Goal: Task Accomplishment & Management: Manage account settings

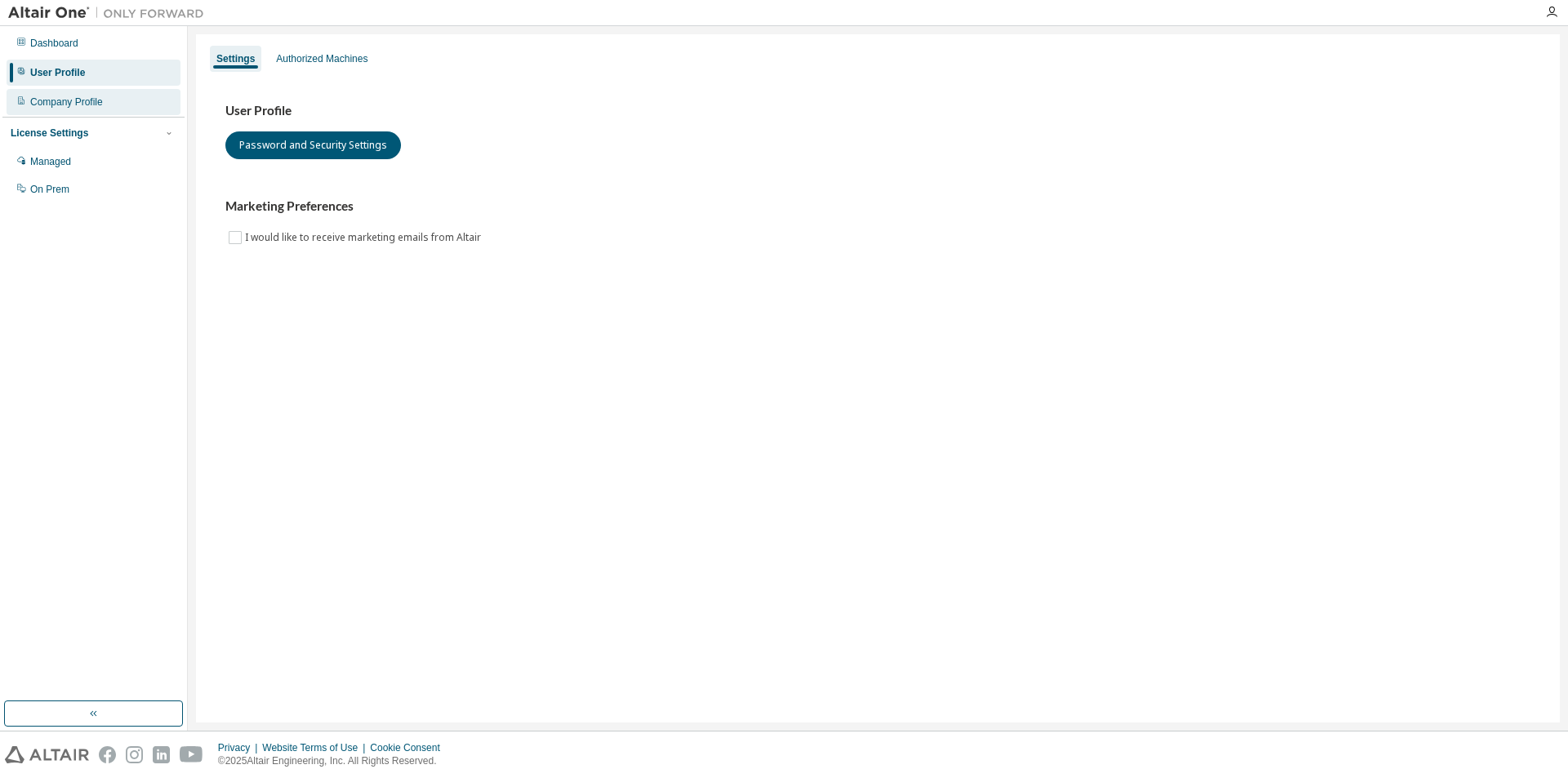
click at [56, 92] on div "Company Profile" at bounding box center [93, 102] width 174 height 26
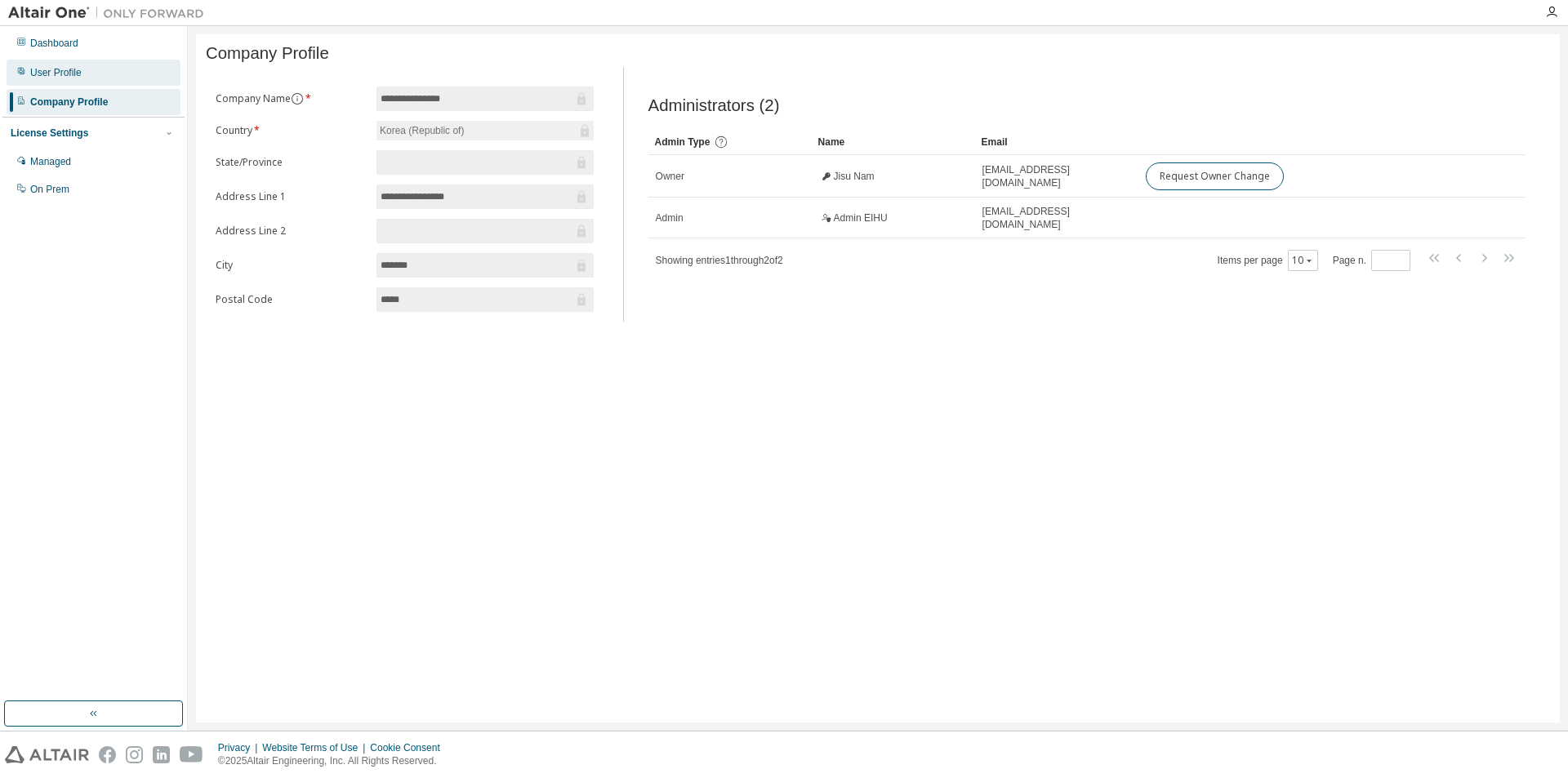
click at [123, 79] on div "User Profile" at bounding box center [93, 72] width 174 height 26
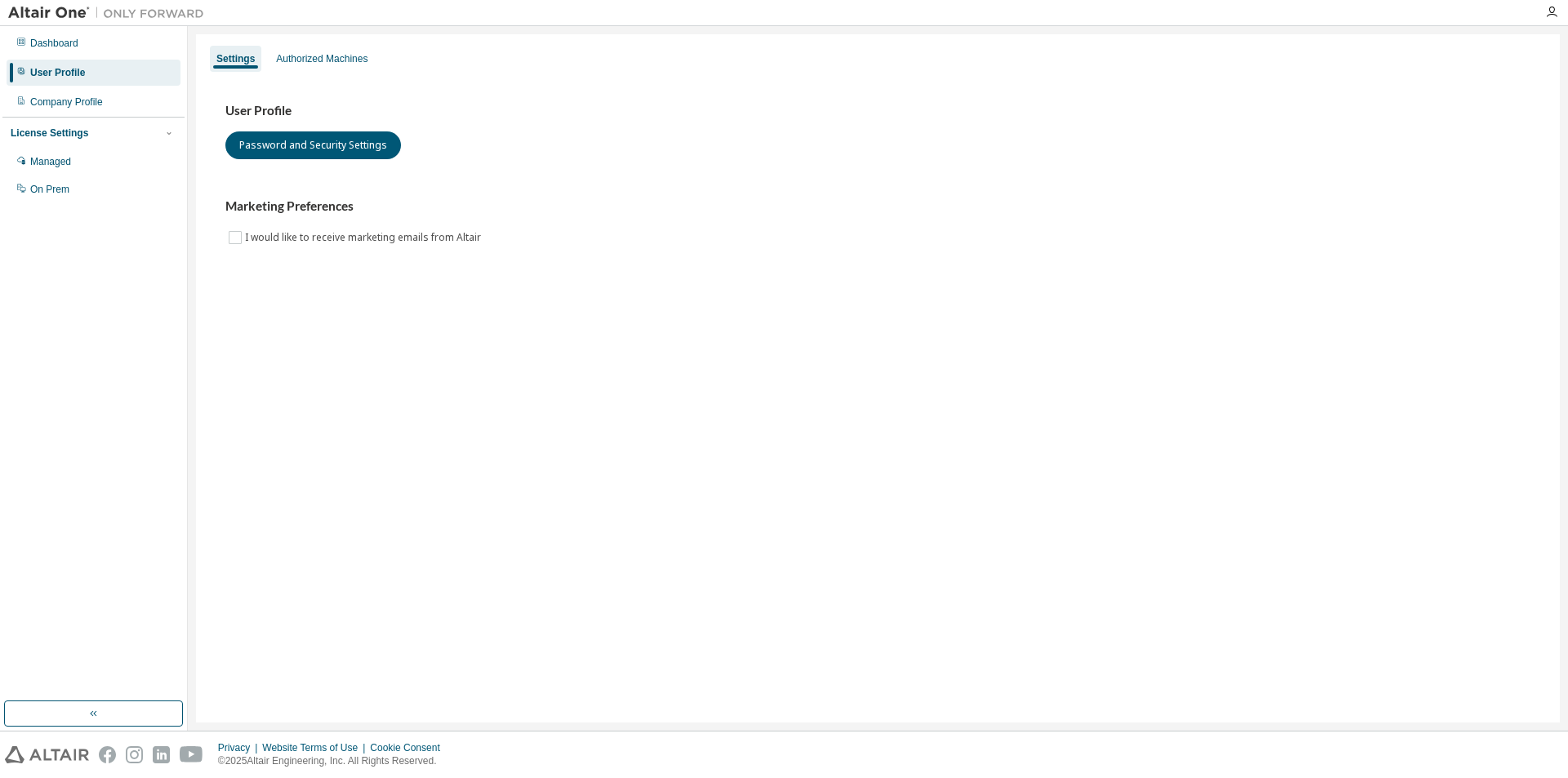
click at [365, 38] on div "Settings Authorized Machines User Profile Password and Security Settings Market…" at bounding box center [878, 378] width 1364 height 688
click at [361, 52] on div "Authorized Machines" at bounding box center [322, 58] width 92 height 13
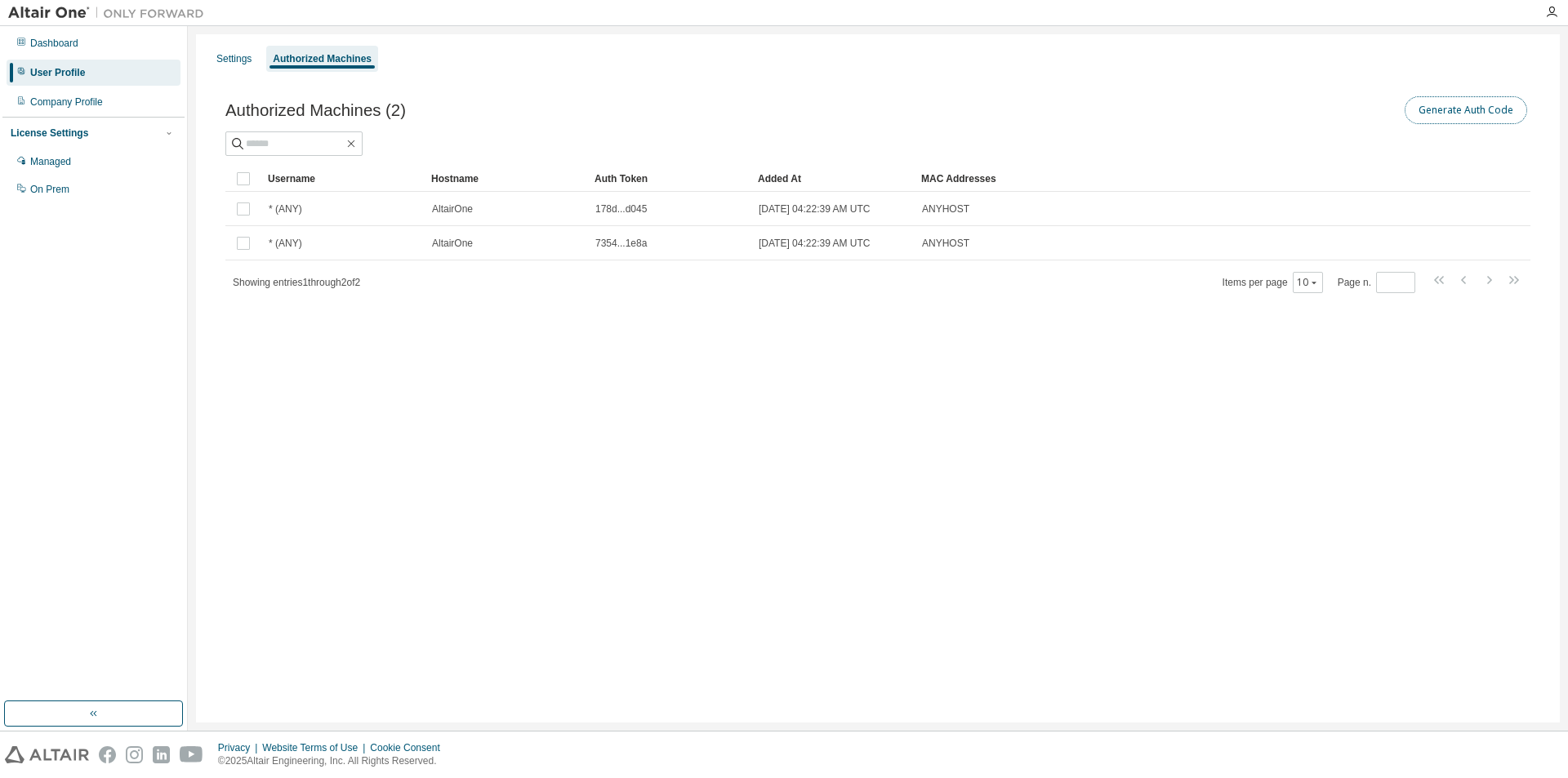
click at [1488, 116] on button "Generate Auth Code" at bounding box center [1466, 110] width 123 height 27
click at [105, 102] on div "Company Profile" at bounding box center [93, 102] width 174 height 26
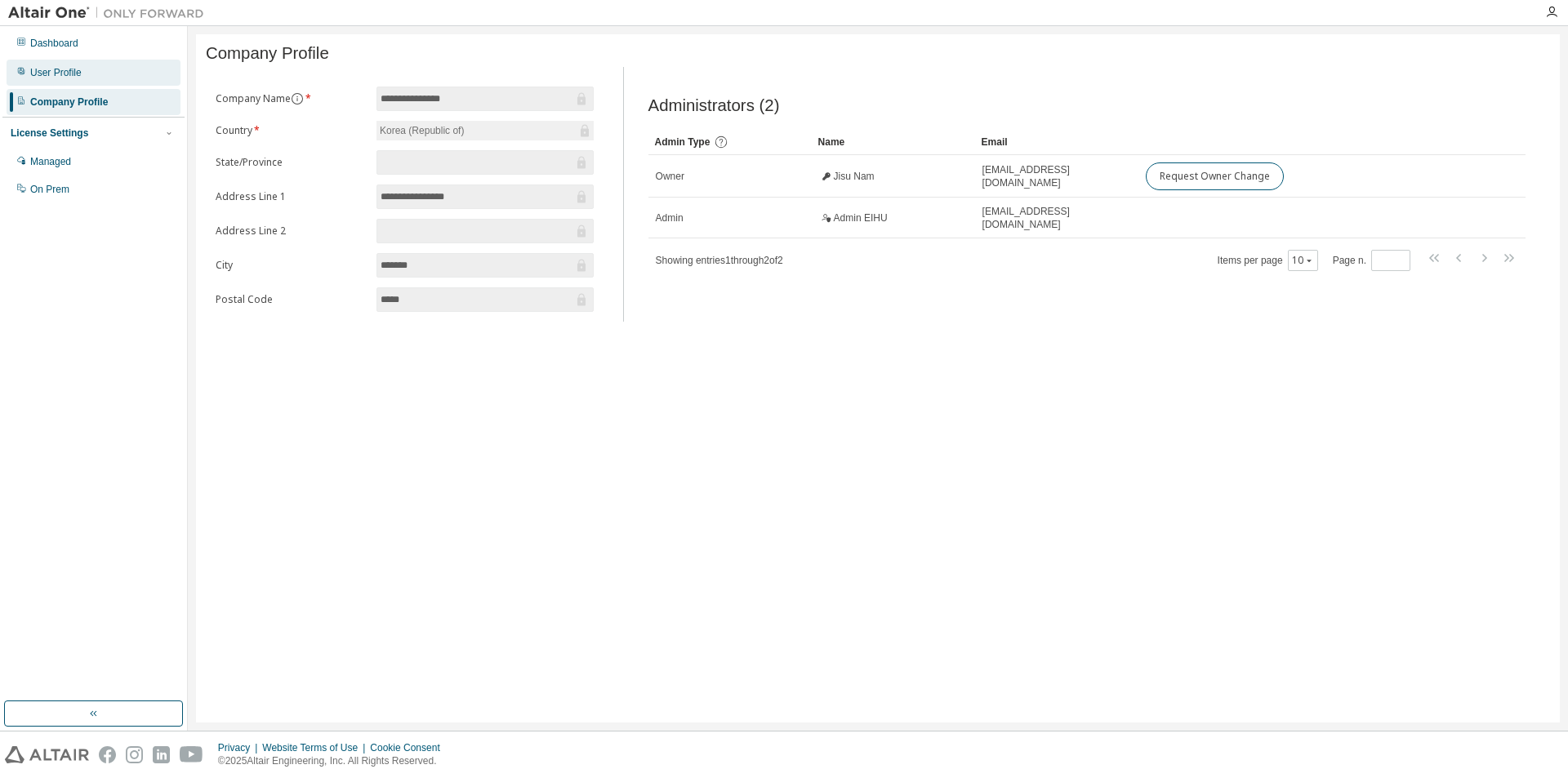
click at [112, 79] on div "User Profile" at bounding box center [93, 72] width 174 height 26
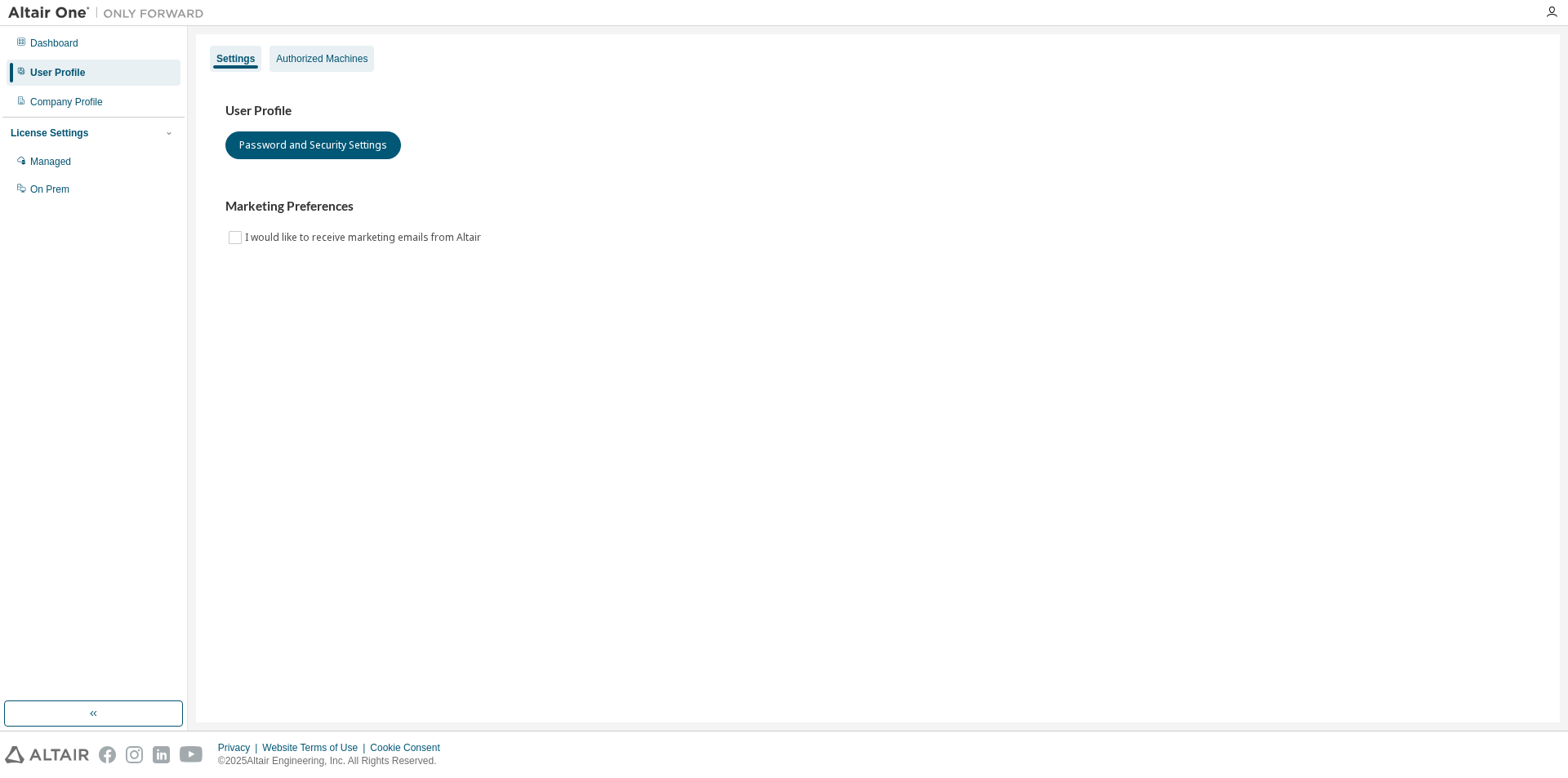
click at [322, 70] on div "Authorized Machines" at bounding box center [322, 59] width 104 height 26
click at [292, 58] on div "Authorized Machines" at bounding box center [322, 58] width 92 height 13
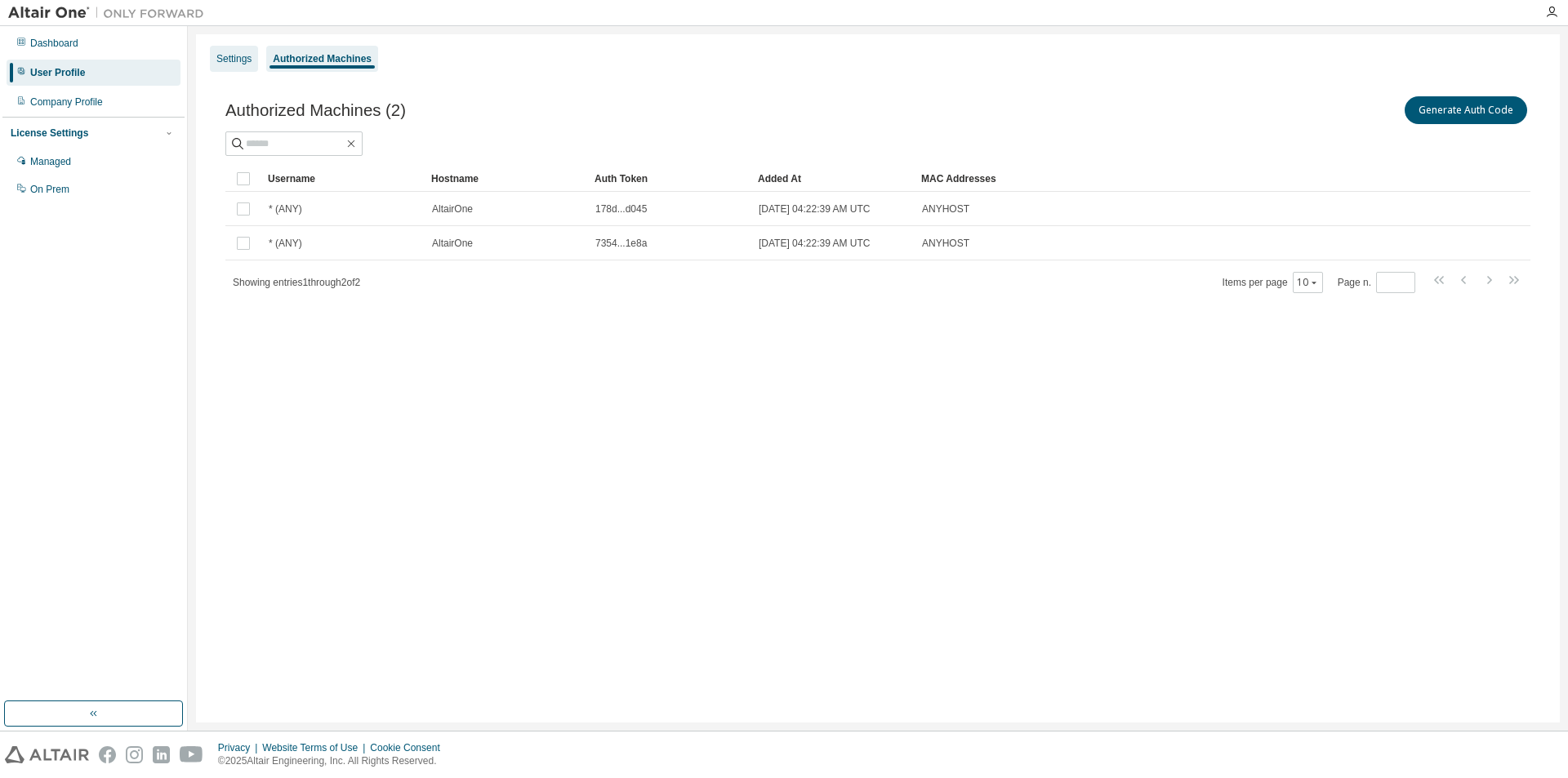
click at [213, 50] on div "Settings" at bounding box center [234, 59] width 49 height 26
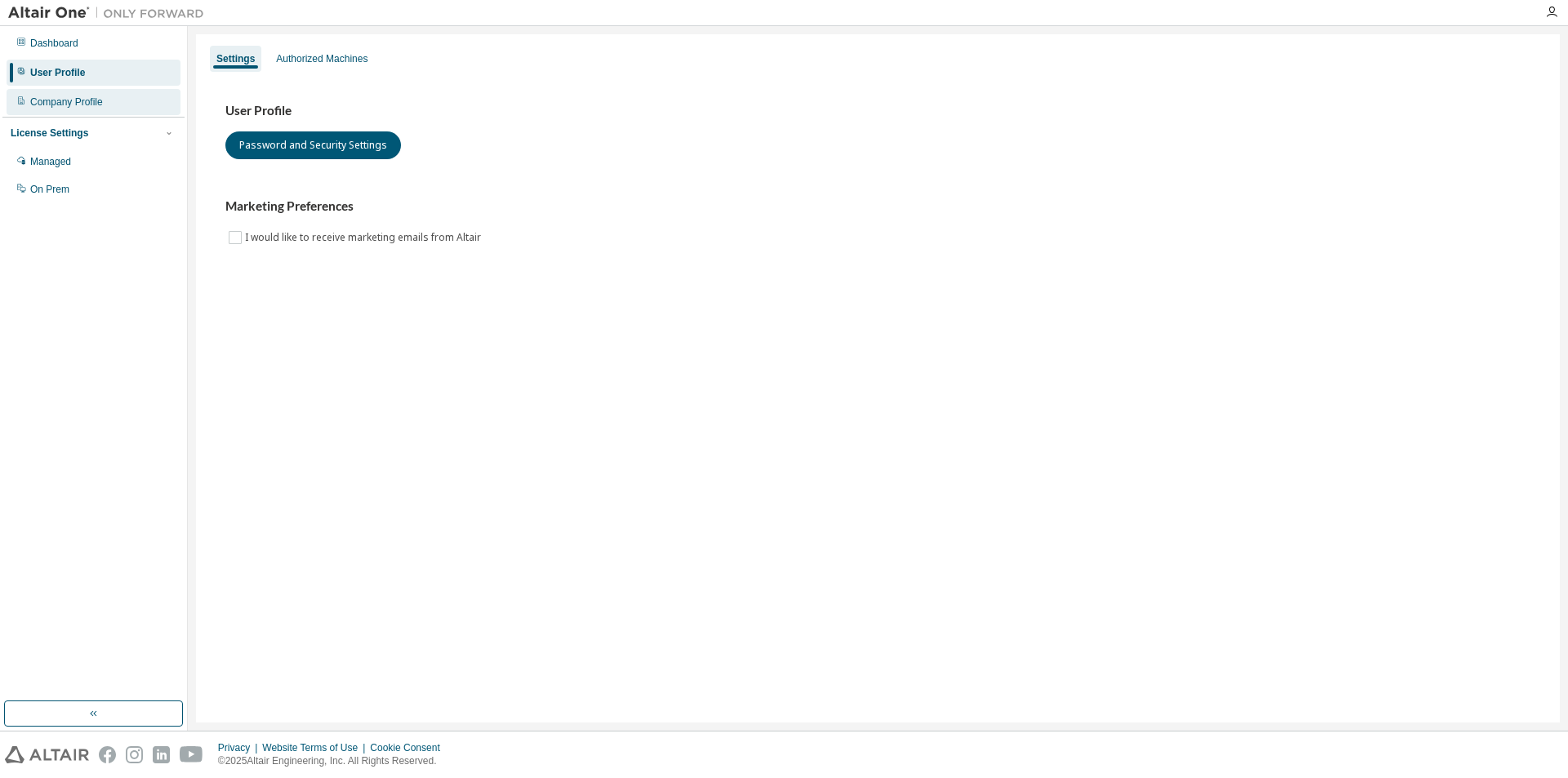
click at [83, 110] on div "Company Profile" at bounding box center [93, 102] width 174 height 26
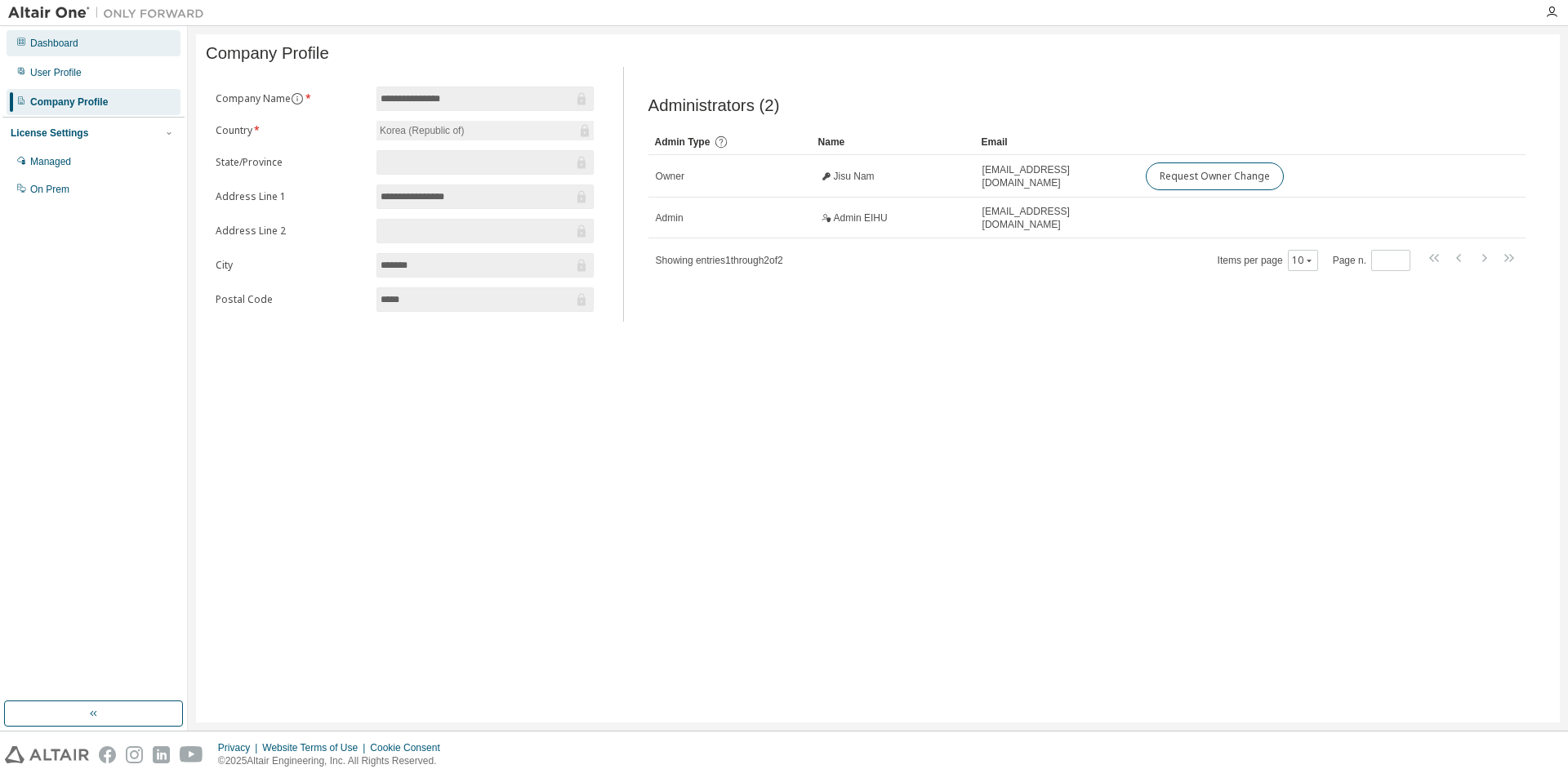
click at [85, 46] on div "Dashboard" at bounding box center [93, 43] width 174 height 26
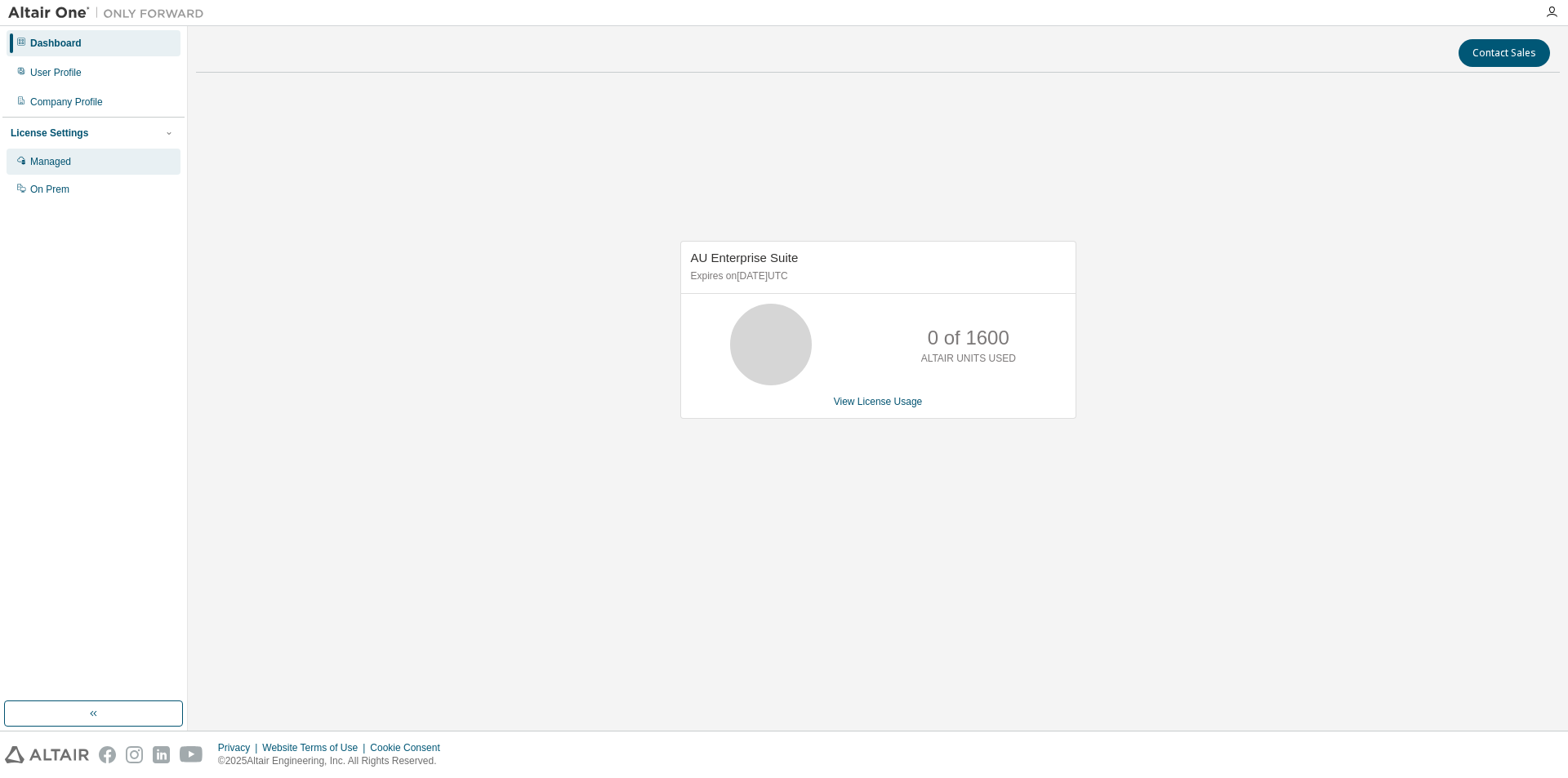
click at [95, 165] on div "Managed" at bounding box center [93, 162] width 174 height 26
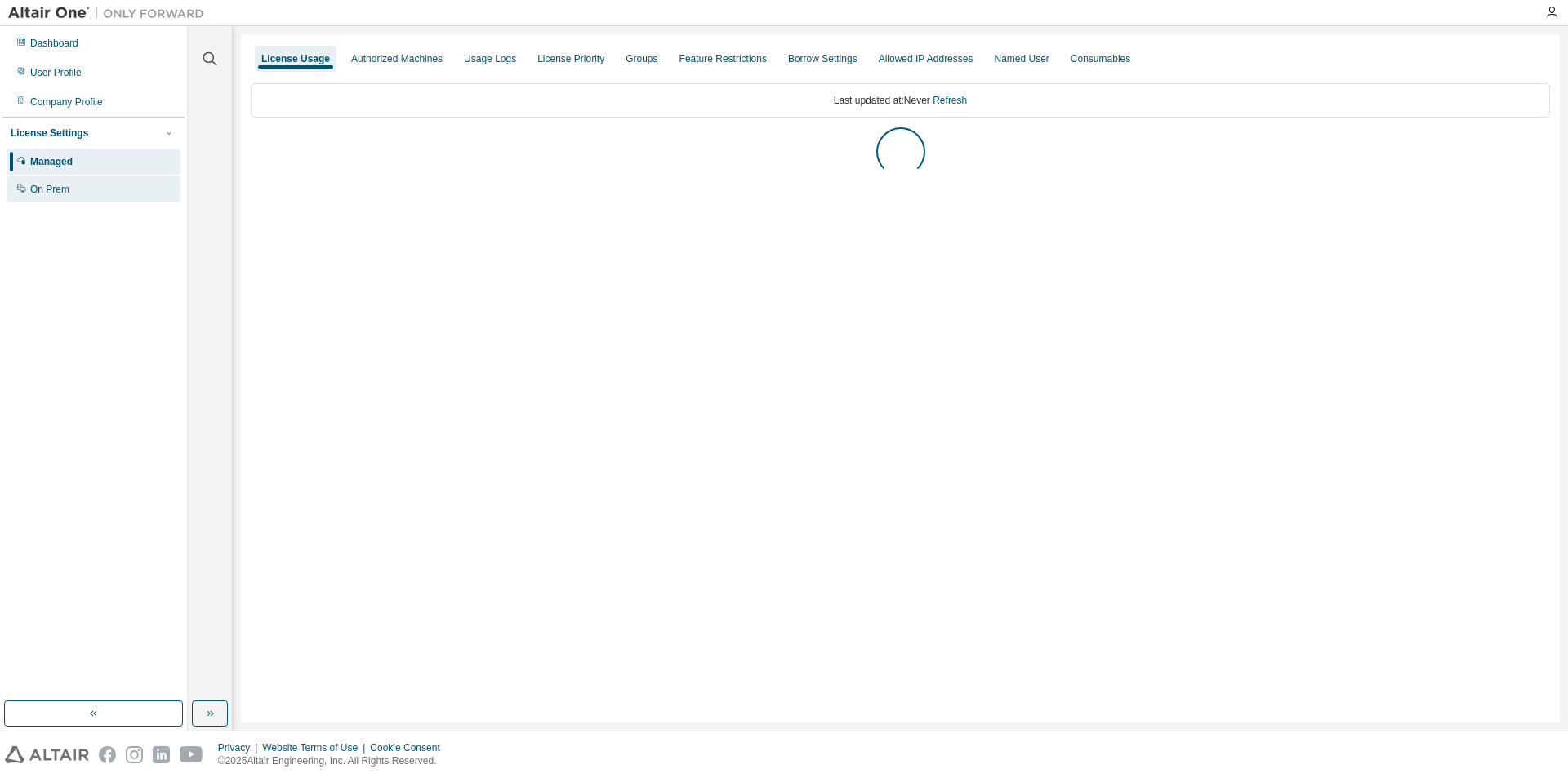
click at [86, 186] on div "On Prem" at bounding box center [93, 190] width 174 height 26
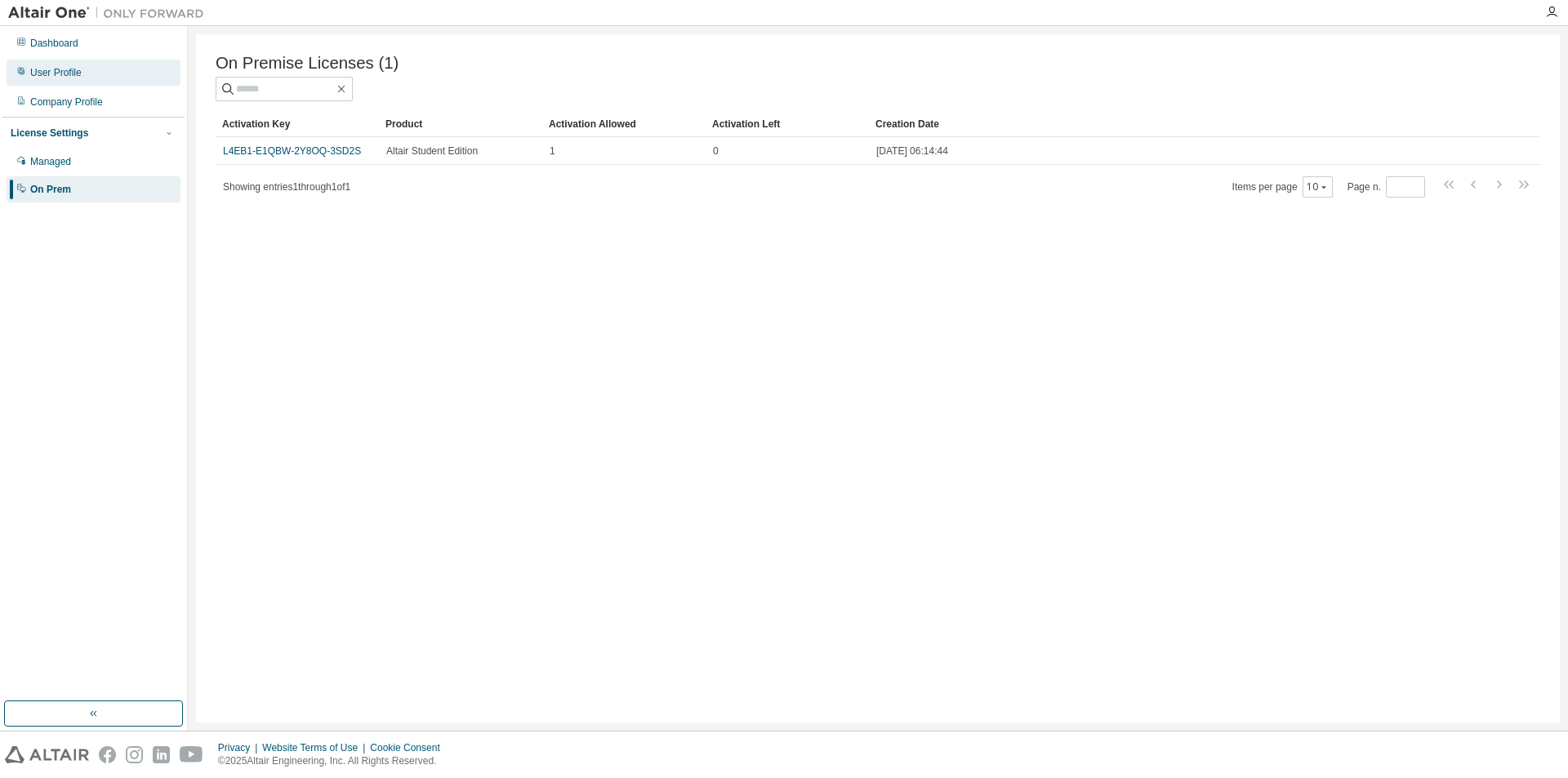
click at [110, 68] on div "User Profile" at bounding box center [93, 72] width 174 height 26
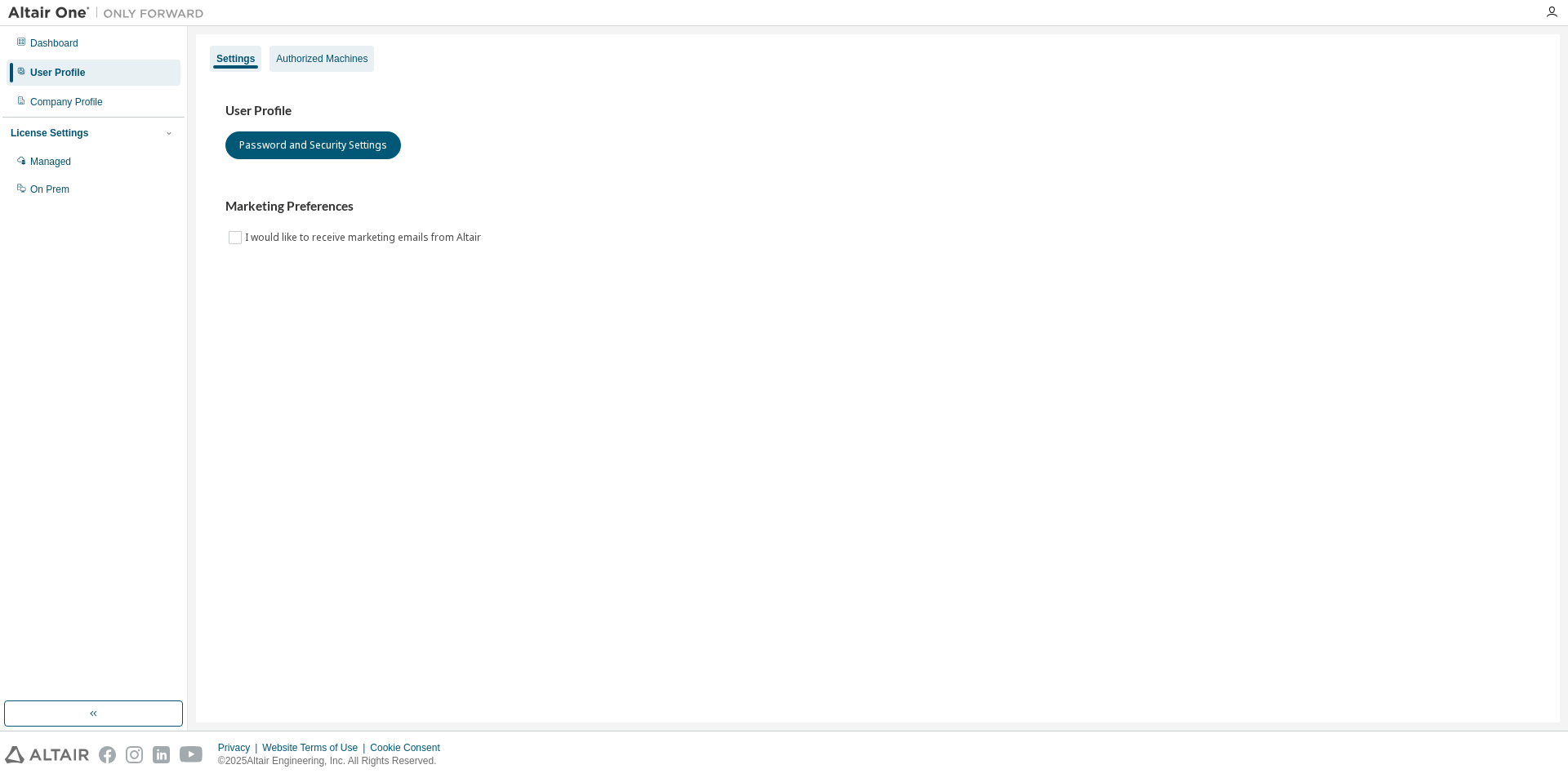
click at [346, 68] on div "Authorized Machines" at bounding box center [322, 59] width 104 height 26
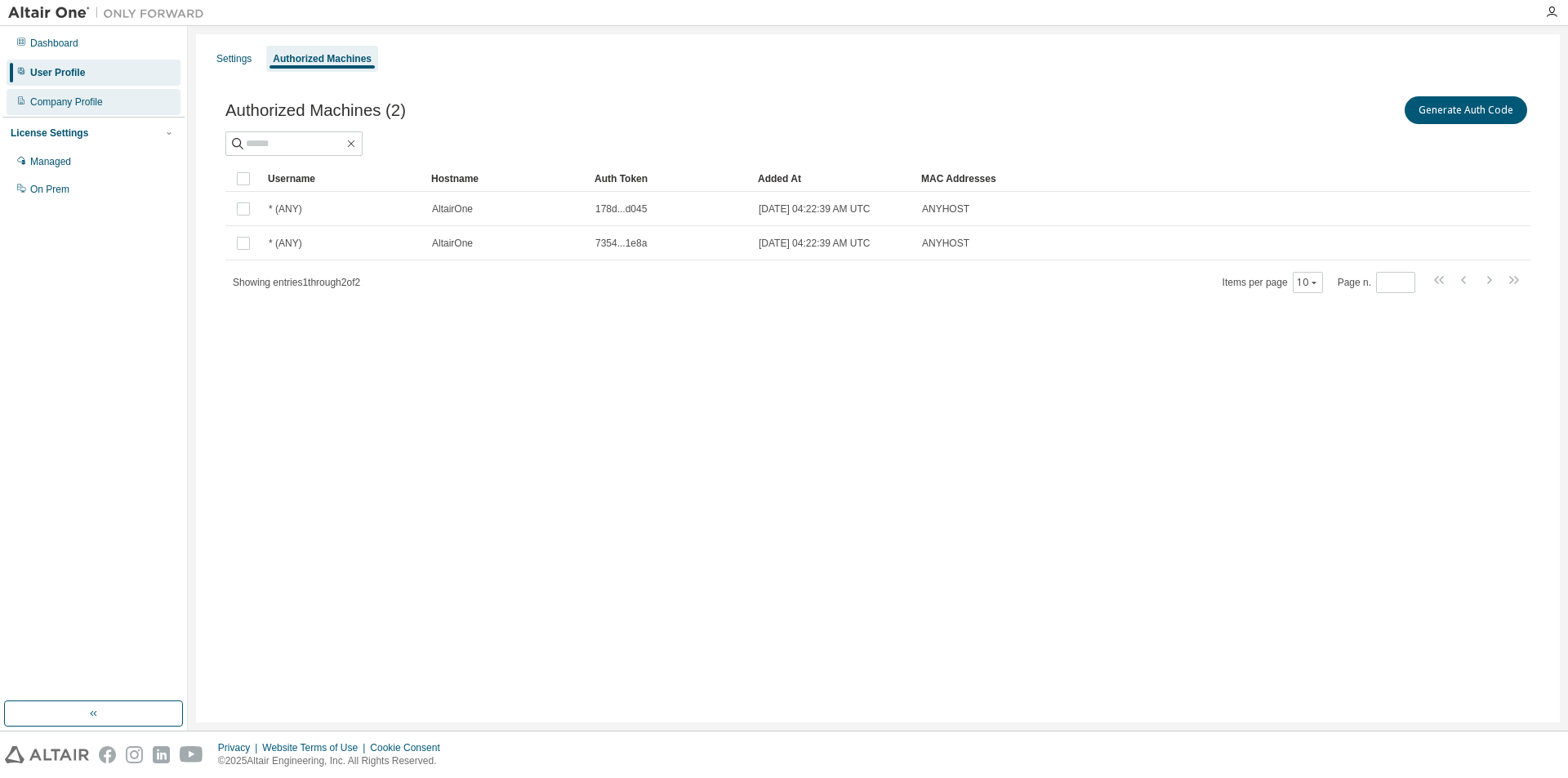
click at [59, 102] on div "Company Profile" at bounding box center [66, 102] width 72 height 13
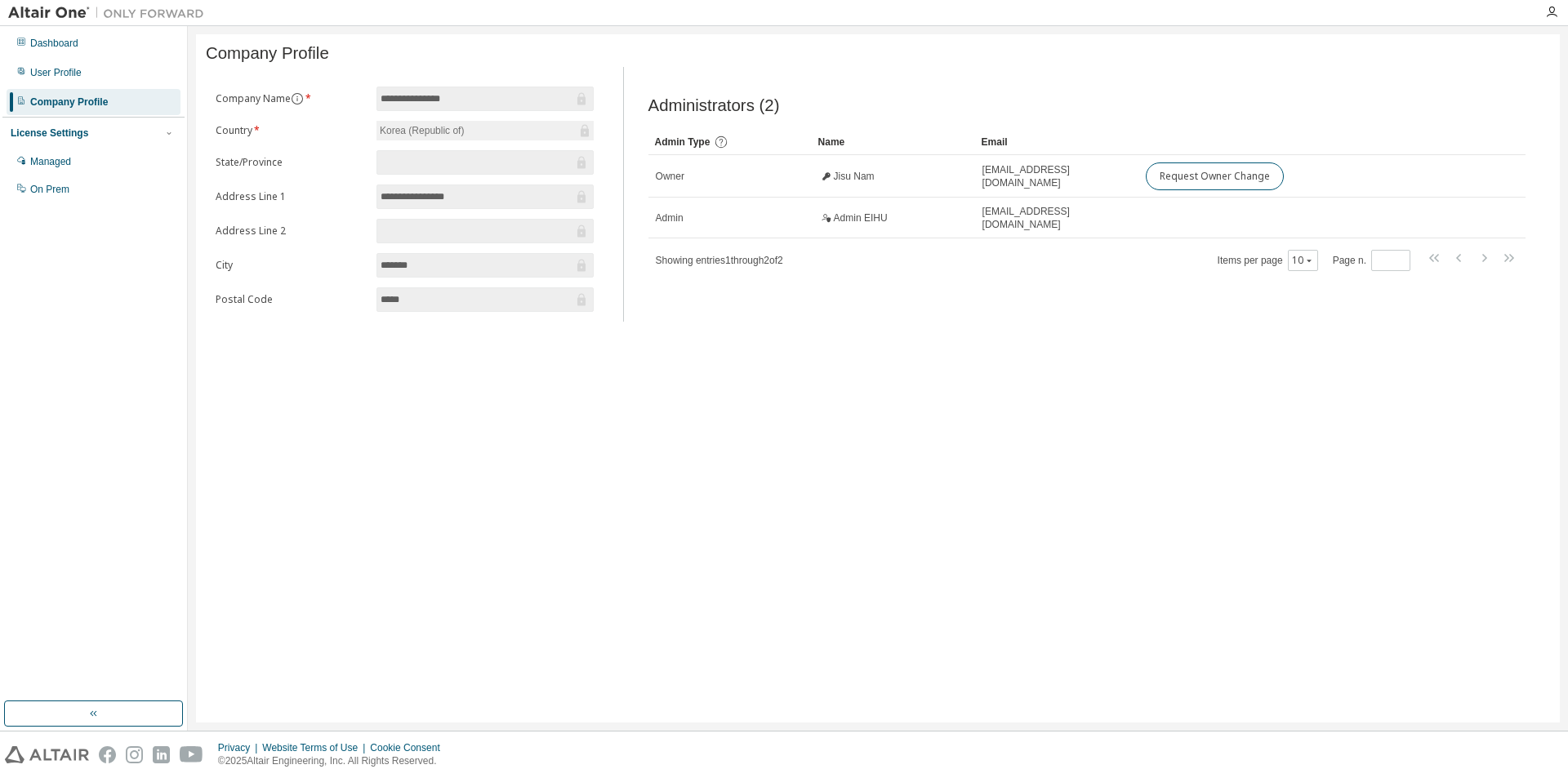
drag, startPoint x: 645, startPoint y: 288, endPoint x: 646, endPoint y: 359, distance: 71.0
click at [645, 302] on div "Administrators (2) Clear Load Save Save As Field Operator Value Select filter S…" at bounding box center [1087, 199] width 916 height 245
